Goal: Navigation & Orientation: Go to known website

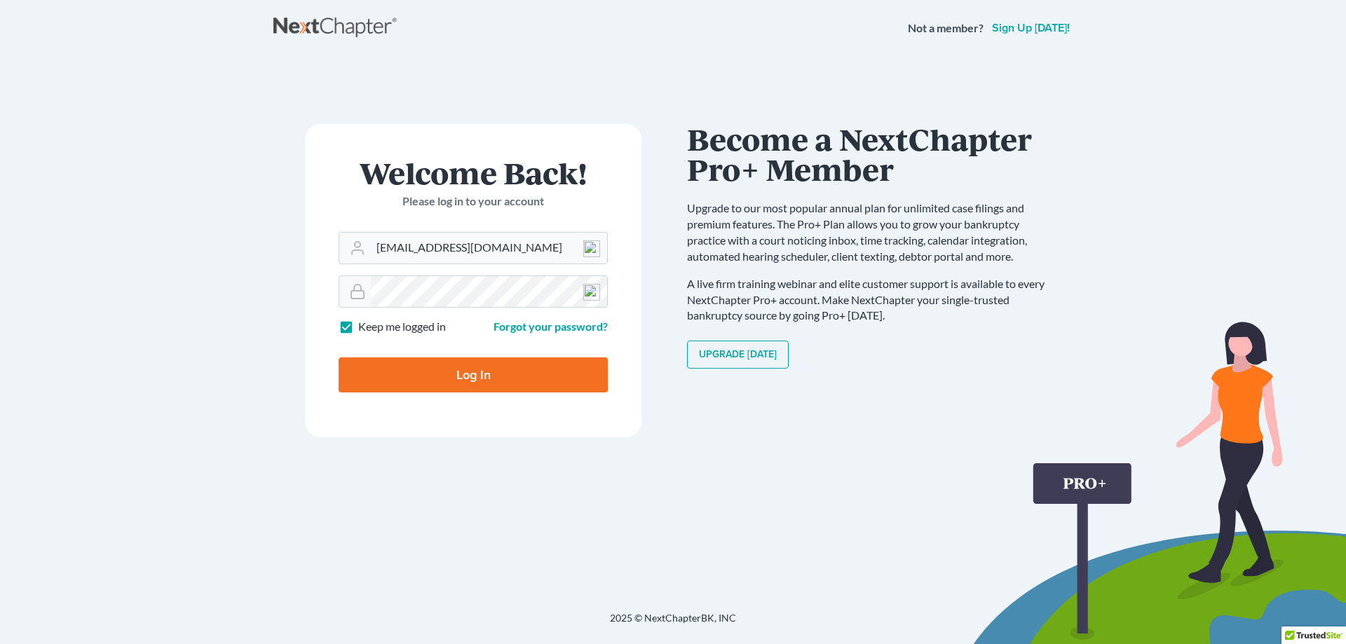
click at [482, 373] on input "Log In" at bounding box center [473, 374] width 269 height 35
type input "Thinking..."
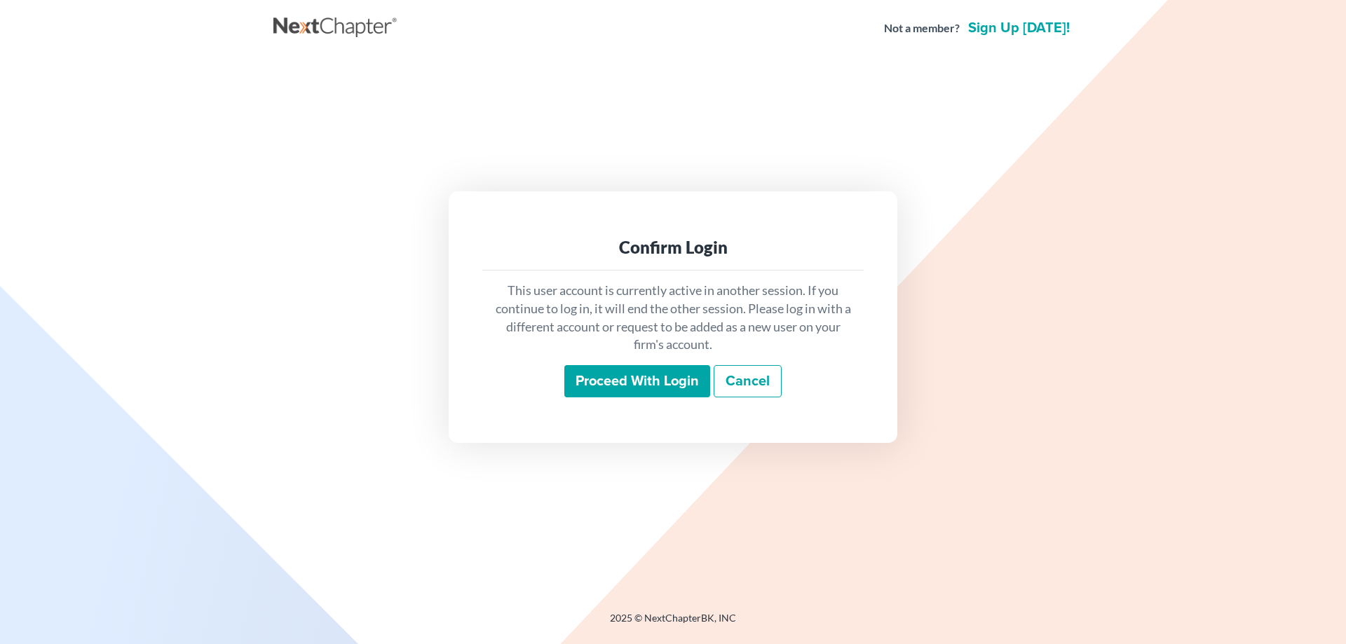
click at [649, 388] on input "Proceed with login" at bounding box center [637, 381] width 146 height 32
